Goal: Task Accomplishment & Management: Use online tool/utility

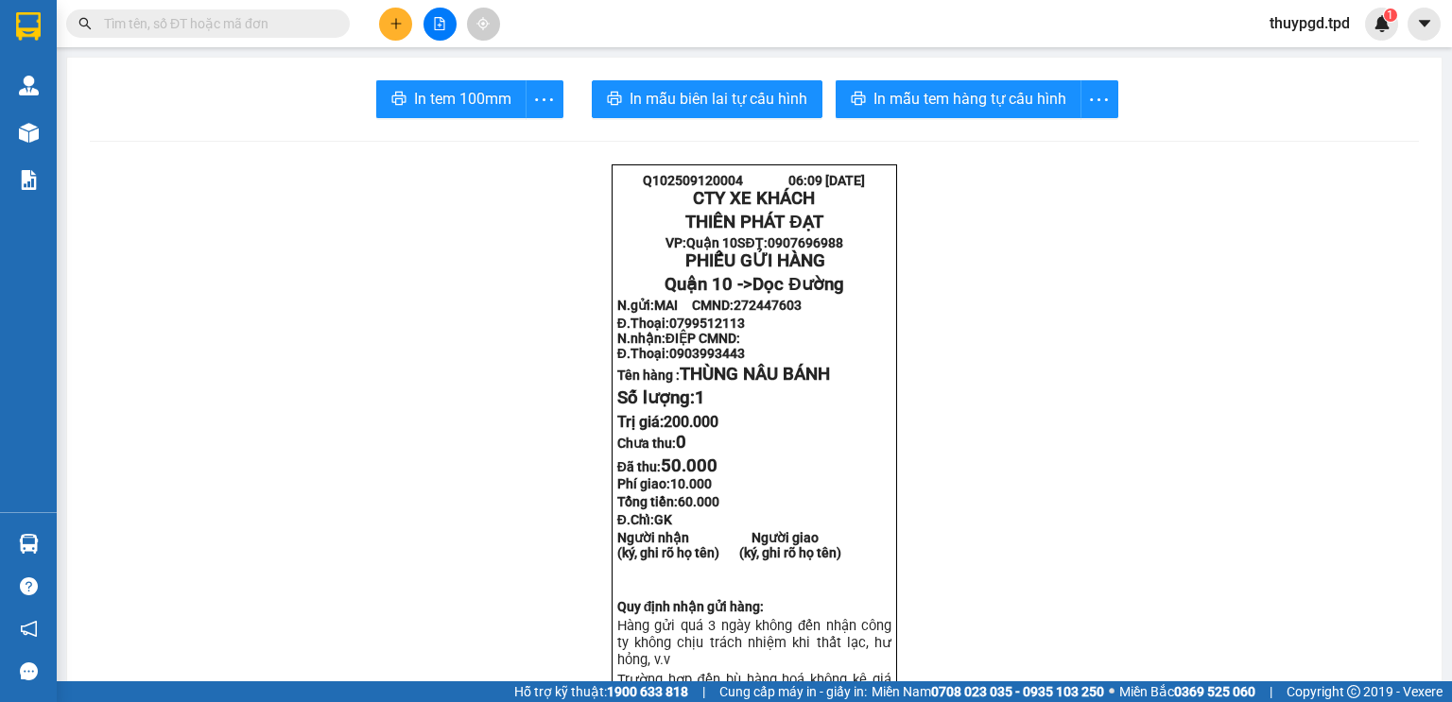
click at [162, 23] on input "text" at bounding box center [215, 23] width 223 height 21
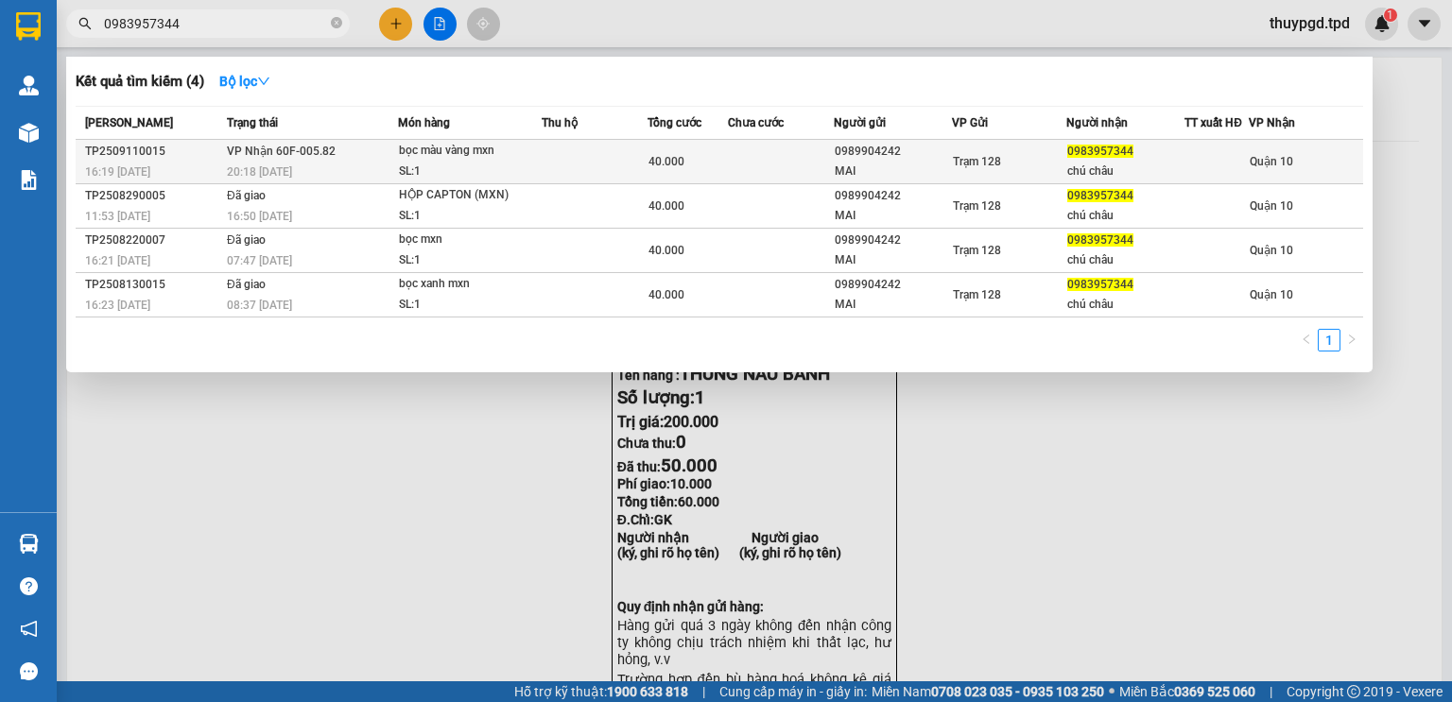
type input "0983957344"
click at [463, 149] on div "bọc màu vàng mxn" at bounding box center [470, 151] width 142 height 21
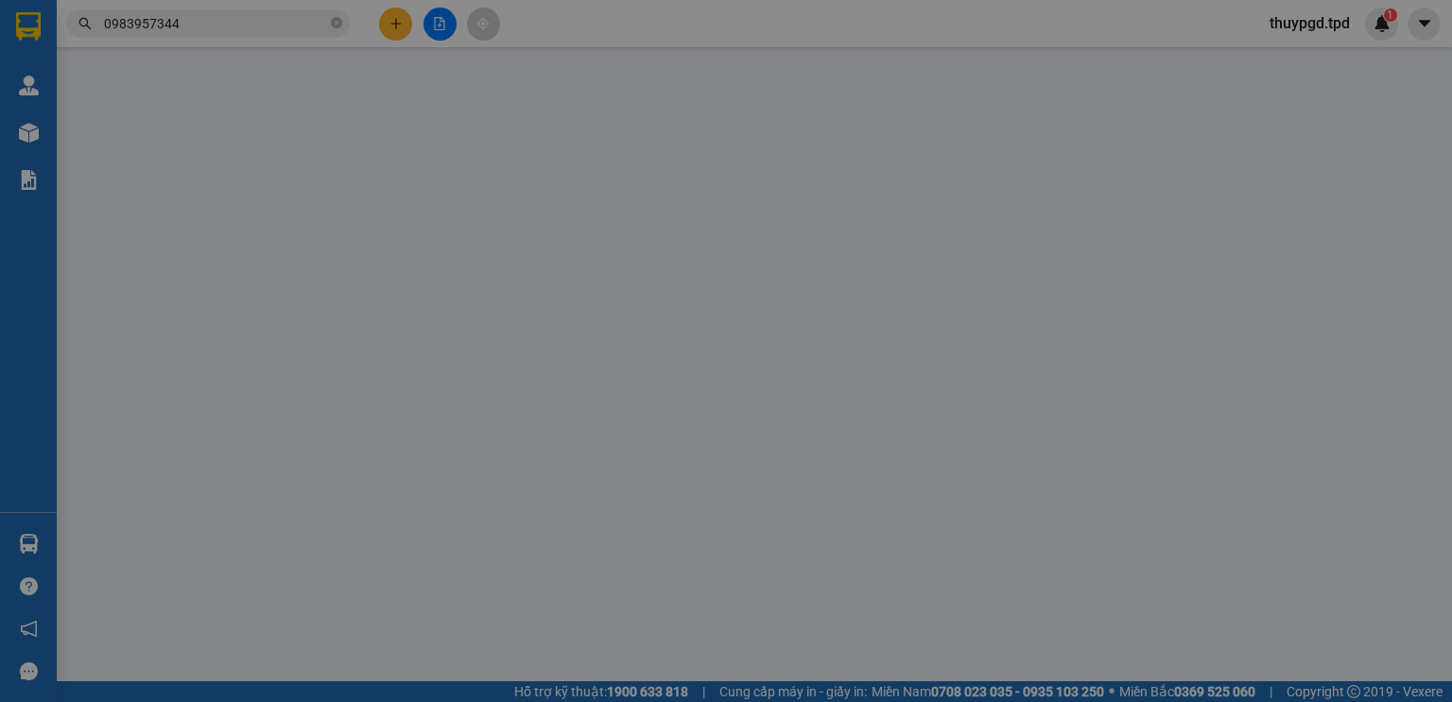
type input "0989904242"
type input "MAI"
type input "0983957344"
type input "chú châu"
type input "40.000"
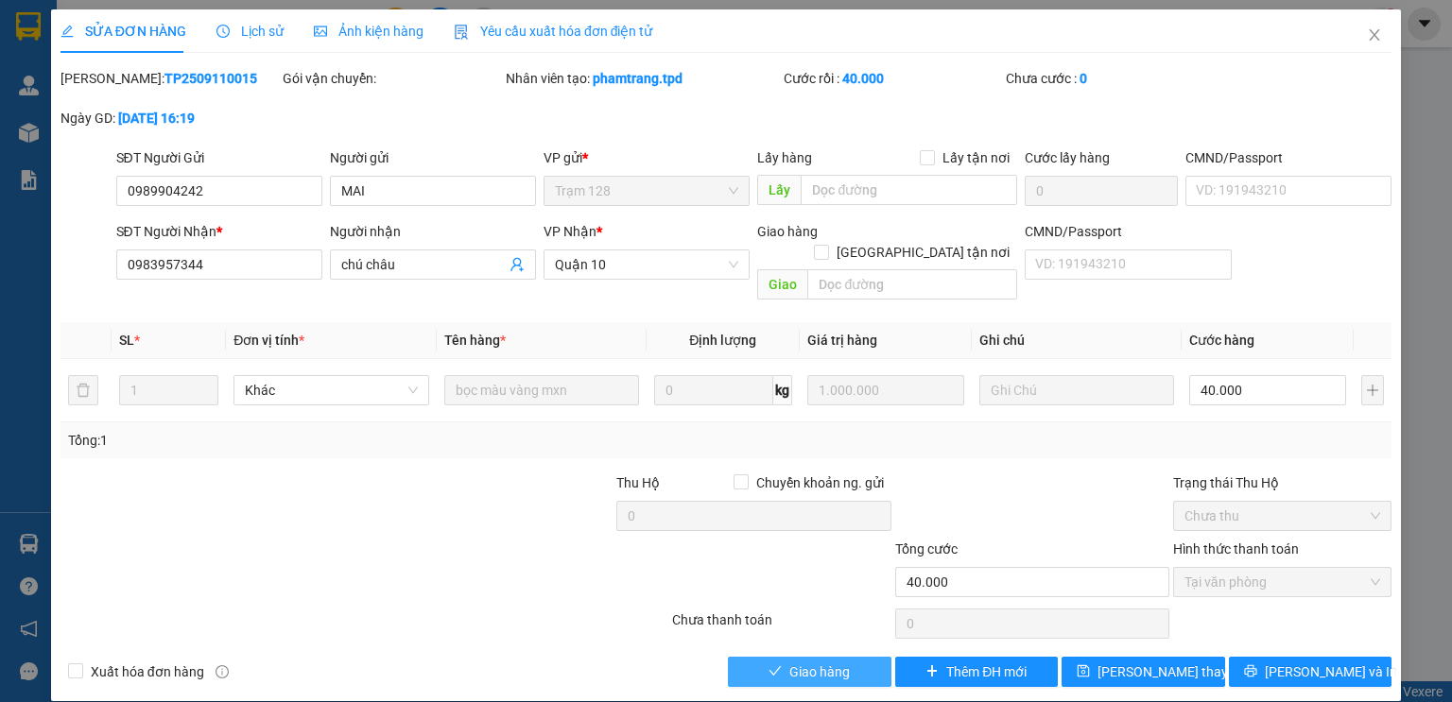
click at [819, 662] on span "Giao hàng" at bounding box center [819, 672] width 60 height 21
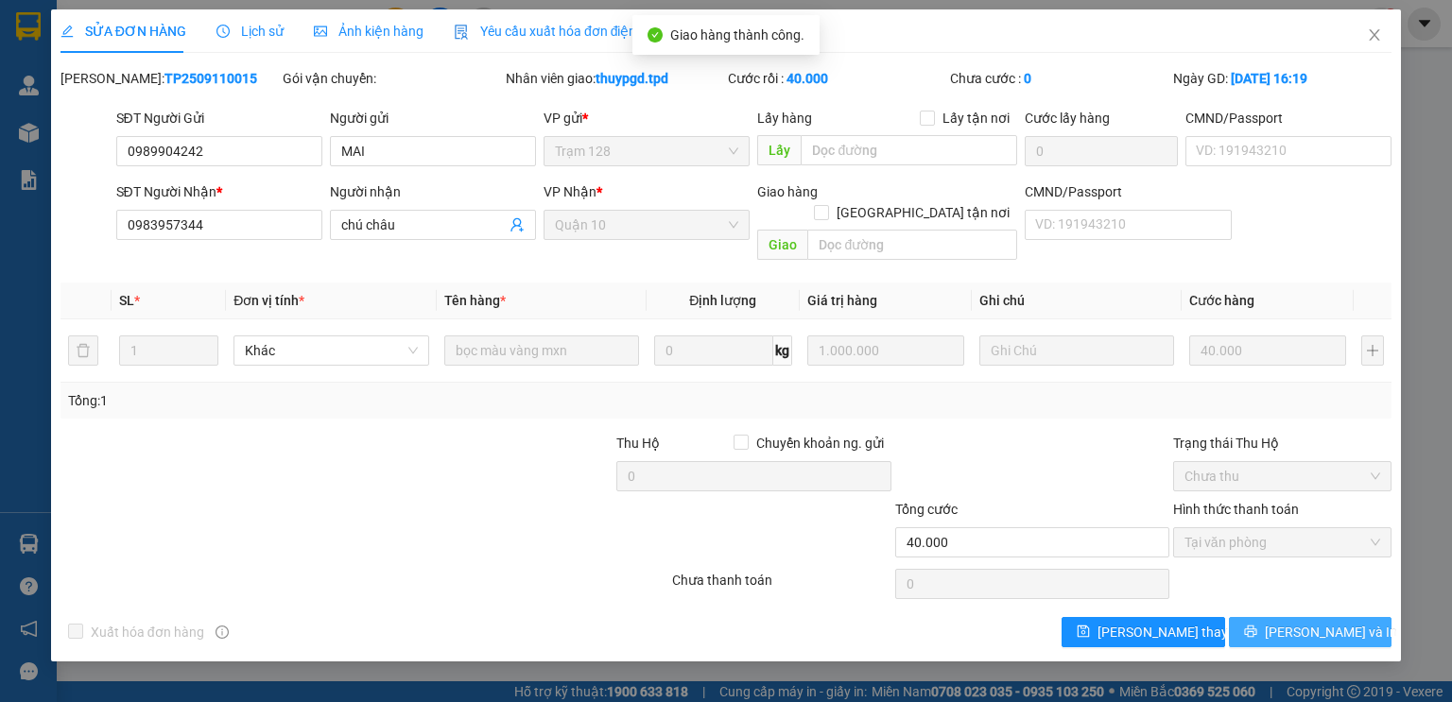
click at [1316, 622] on span "[PERSON_NAME] và In" at bounding box center [1331, 632] width 132 height 21
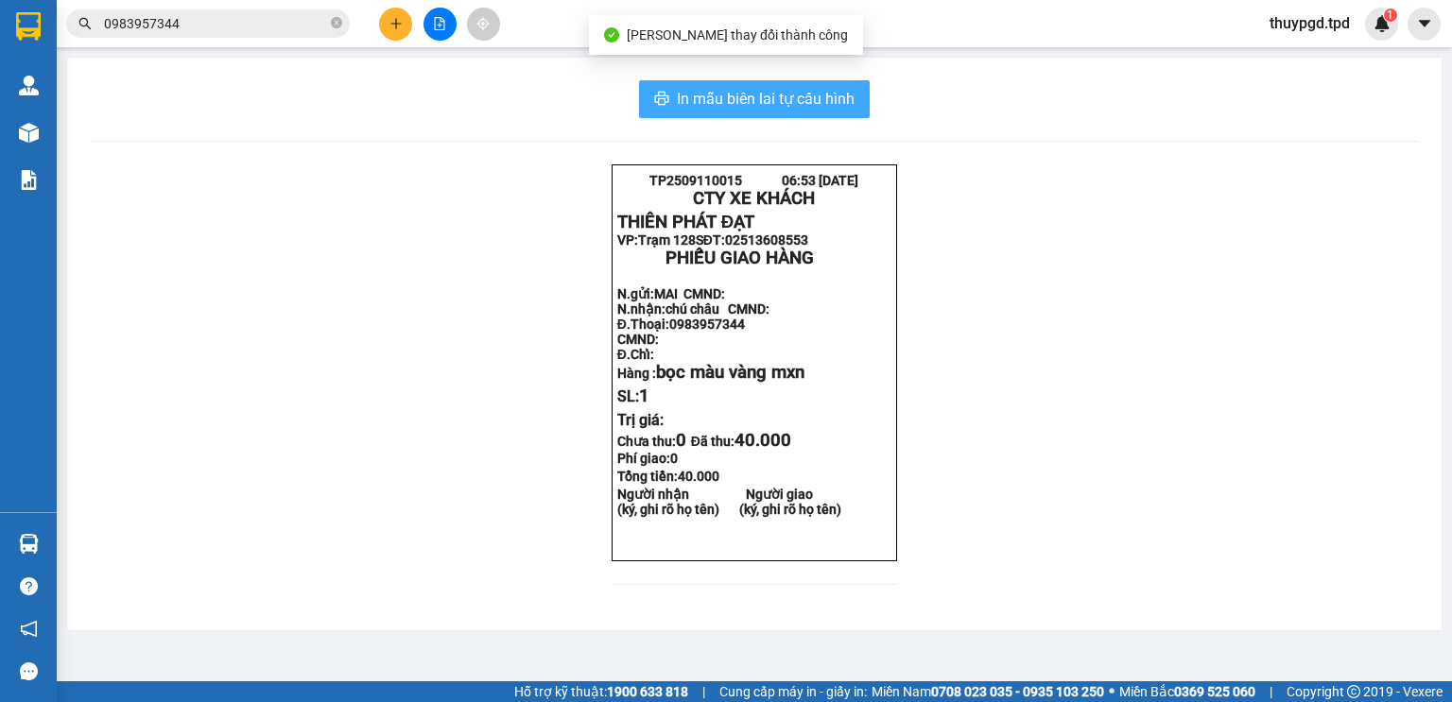
click at [787, 92] on span "In mẫu biên lai tự cấu hình" at bounding box center [766, 99] width 178 height 24
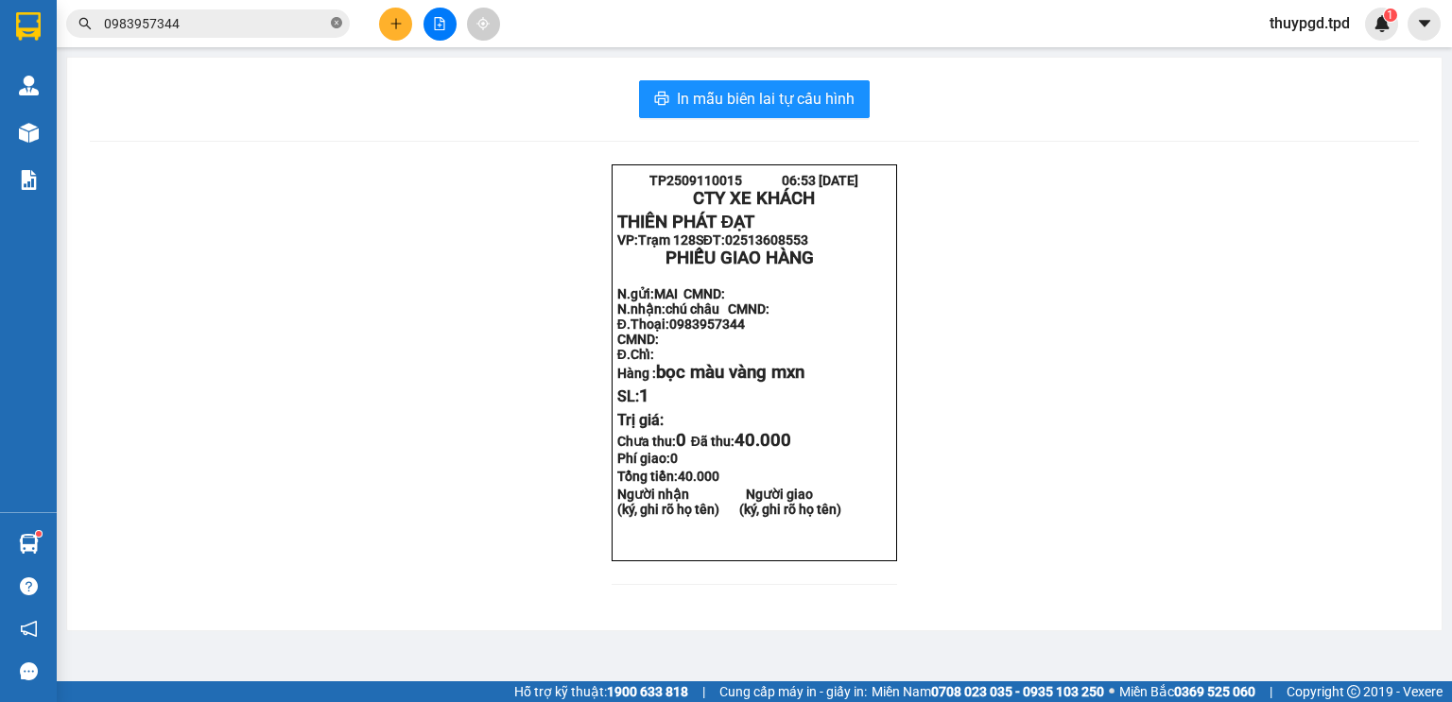
click at [333, 24] on icon "close-circle" at bounding box center [336, 22] width 11 height 11
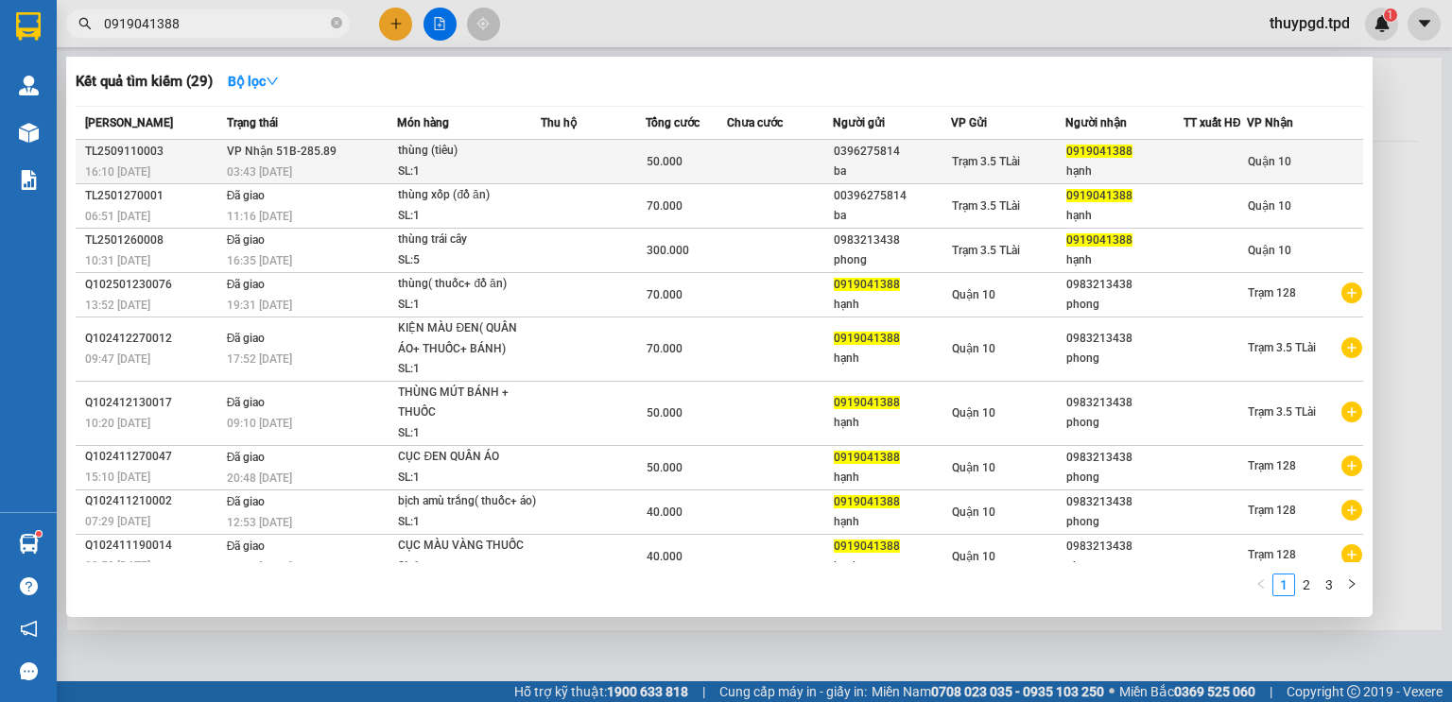
type input "0919041388"
click at [516, 159] on div "thùng (tiêu)" at bounding box center [469, 151] width 142 height 21
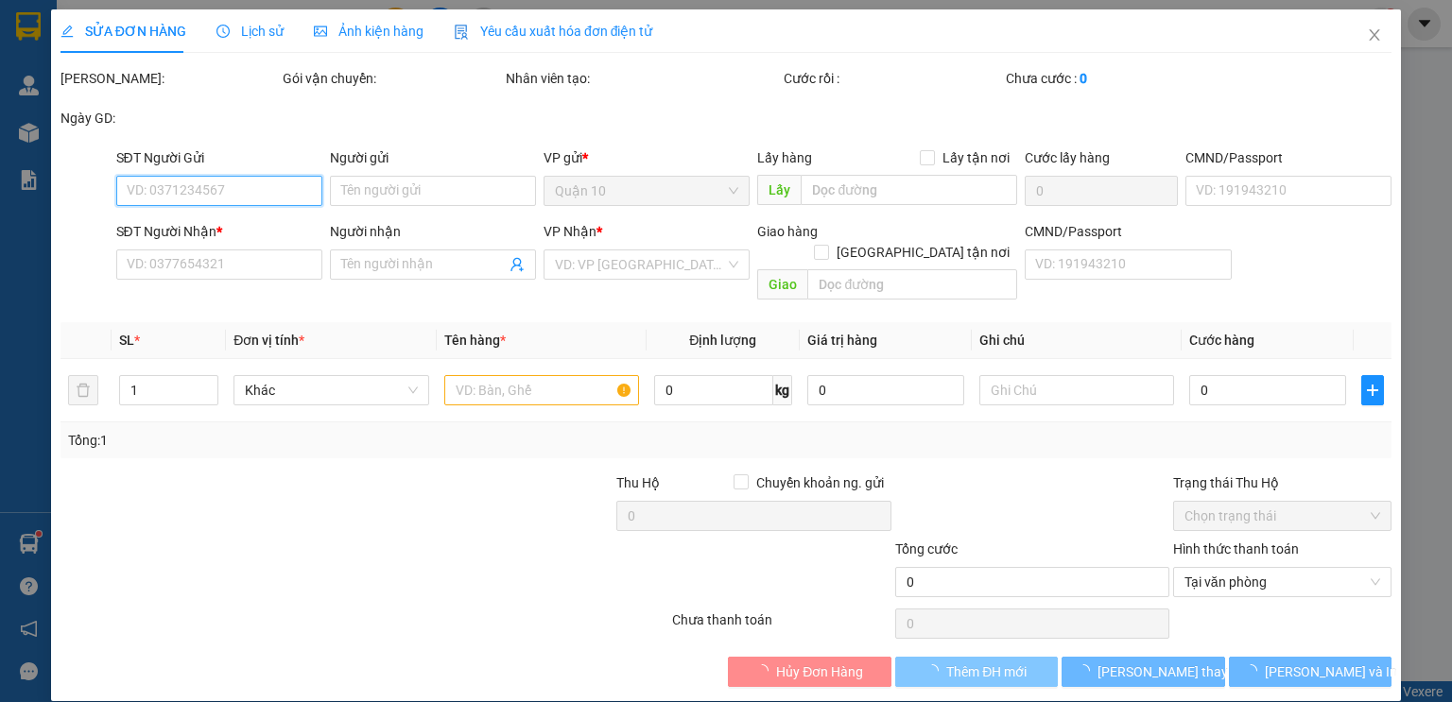
type input "0396275814"
type input "ba"
type input "0919041388"
type input "hạnh"
type input "50.000"
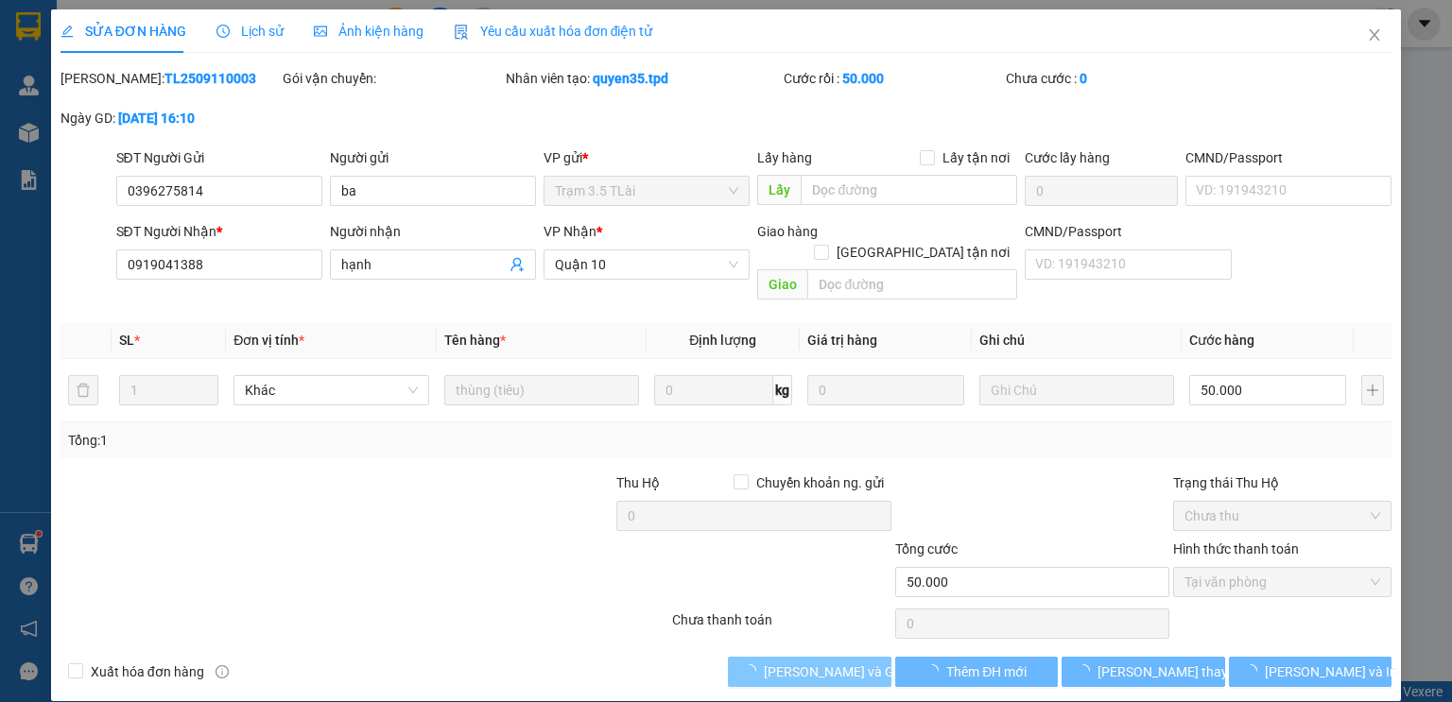
click at [806, 662] on span "[PERSON_NAME] và Giao hàng" at bounding box center [854, 672] width 181 height 21
click at [808, 662] on span "Giao hàng" at bounding box center [819, 672] width 60 height 21
click at [822, 662] on span "Giao hàng" at bounding box center [819, 672] width 60 height 21
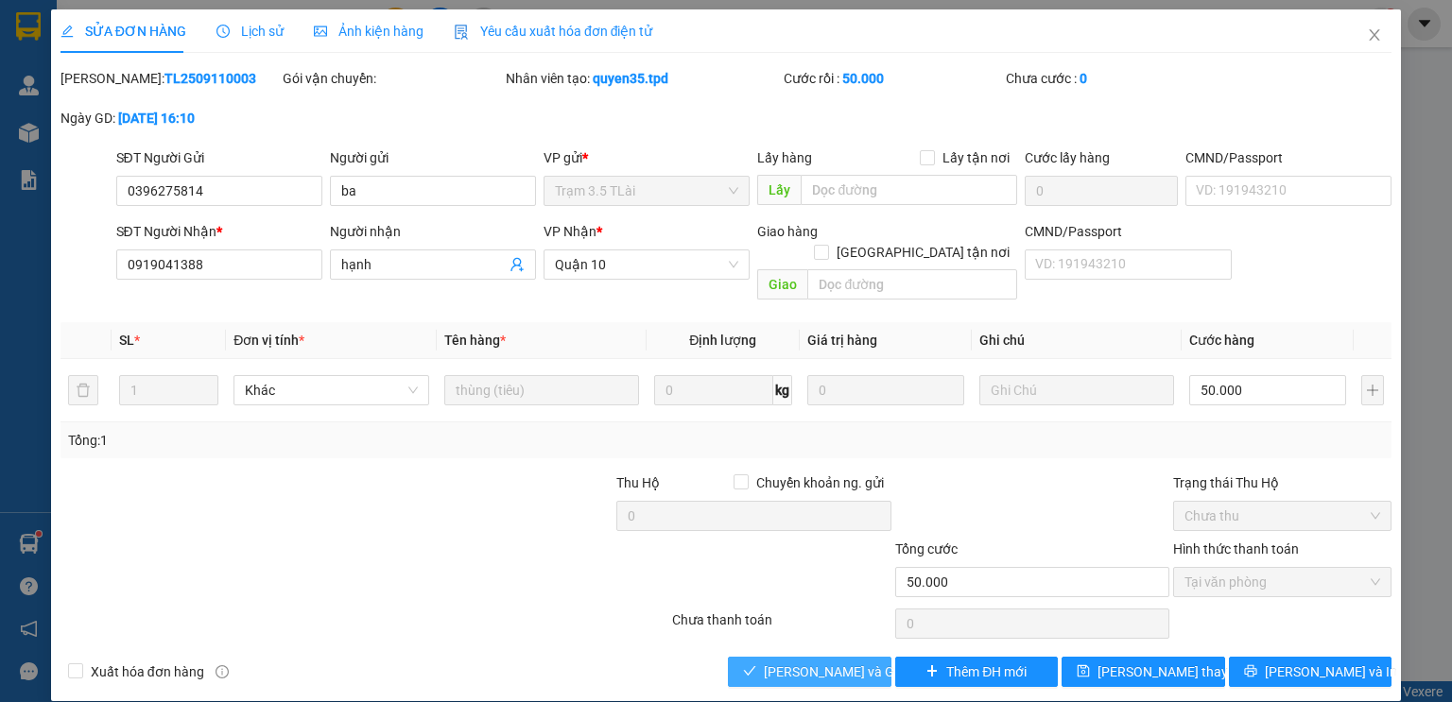
click at [818, 662] on span "[PERSON_NAME] và Giao hàng" at bounding box center [854, 672] width 181 height 21
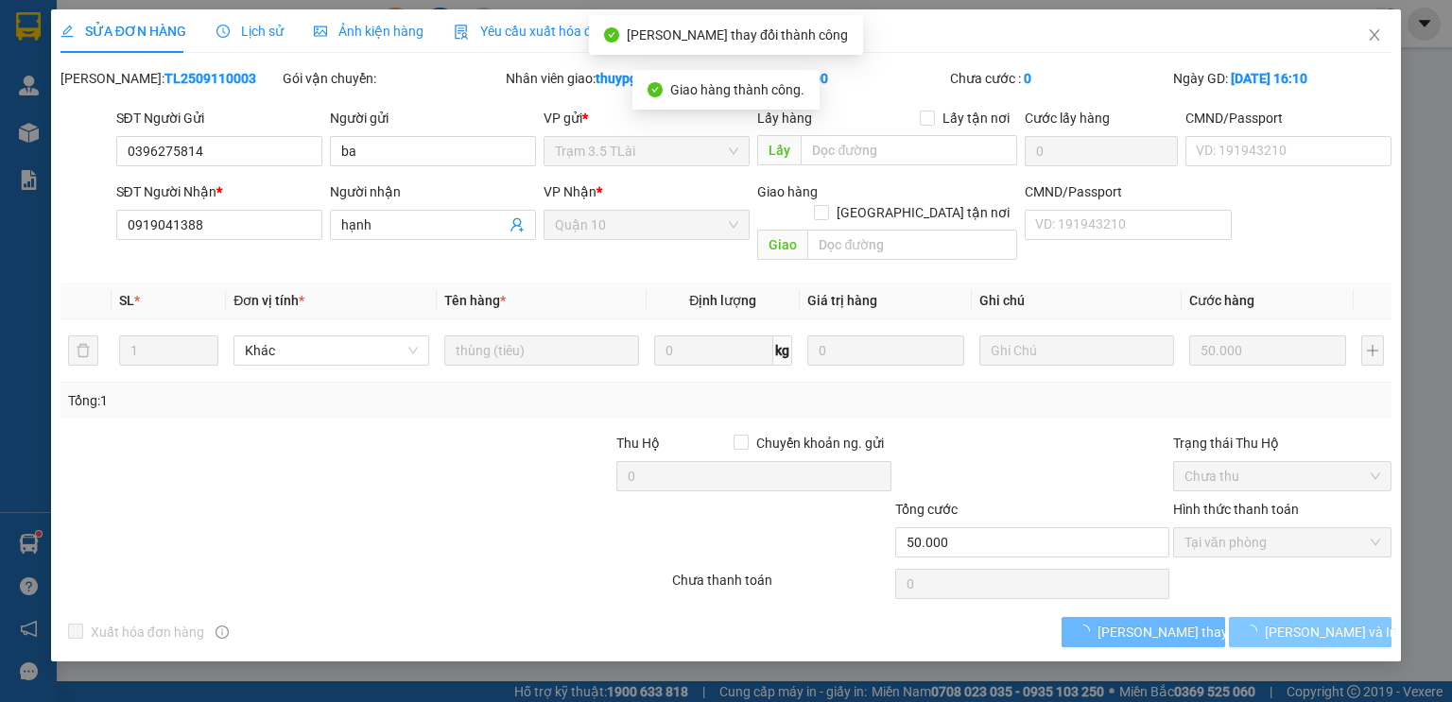
click at [1325, 622] on span "[PERSON_NAME] và In" at bounding box center [1331, 632] width 132 height 21
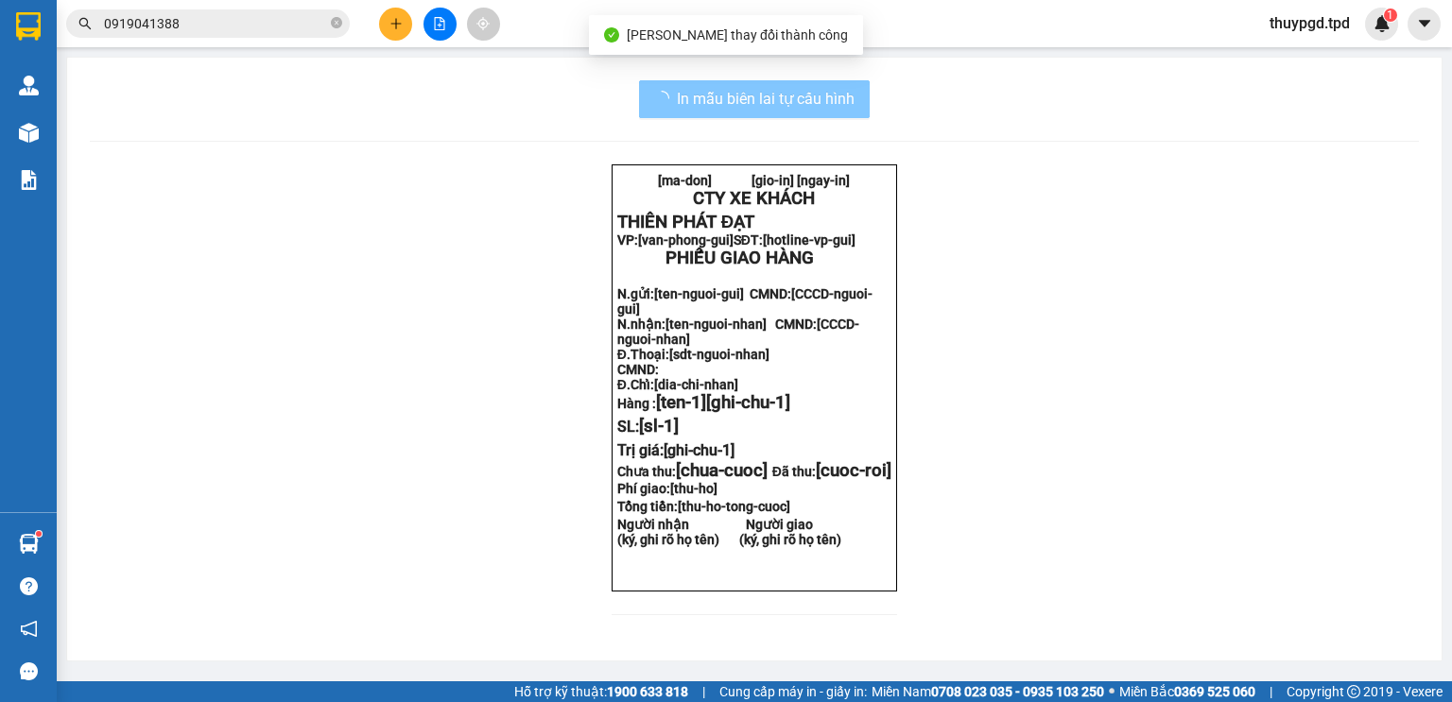
click at [760, 111] on button "In mẫu biên lai tự cấu hình" at bounding box center [754, 99] width 231 height 38
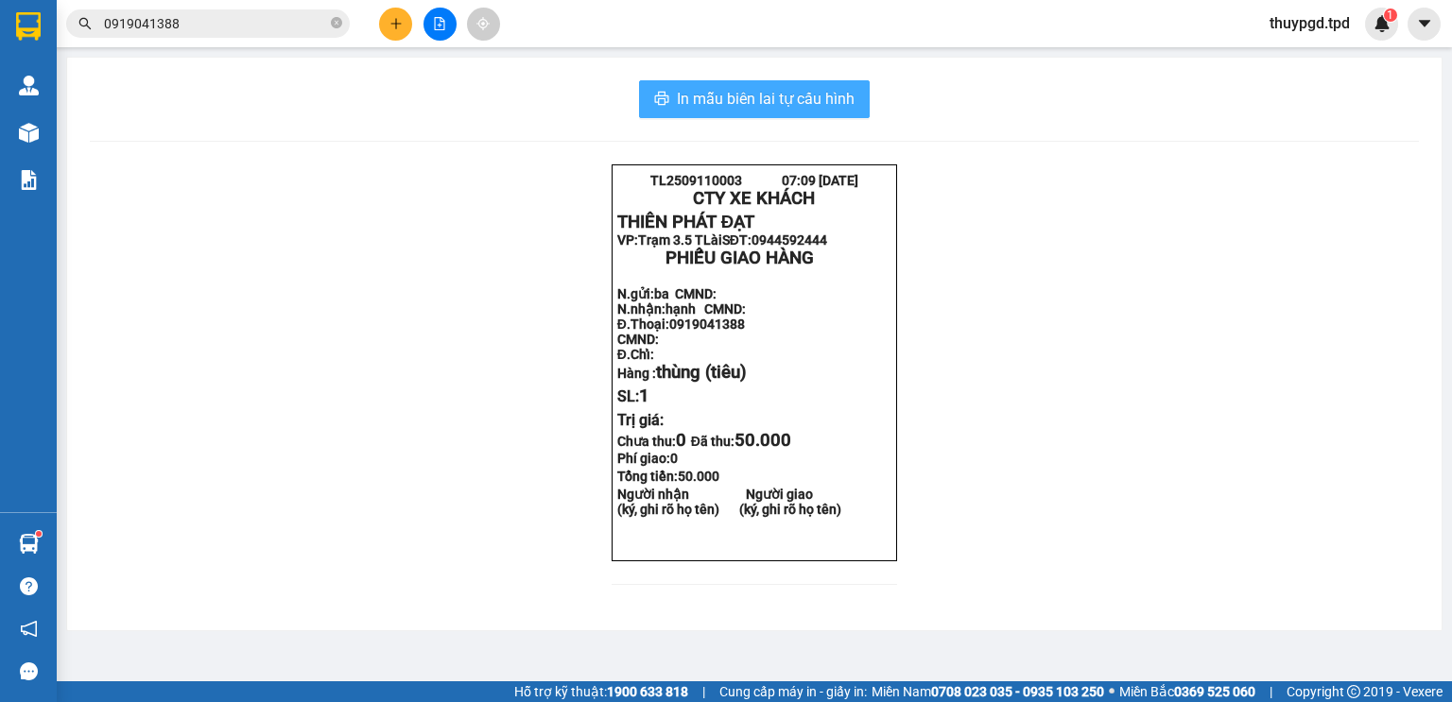
click at [828, 95] on span "In mẫu biên lai tự cấu hình" at bounding box center [766, 99] width 178 height 24
